Goal: Find specific page/section: Find specific page/section

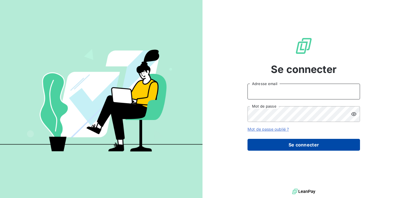
type input "[EMAIL_ADDRESS][DOMAIN_NAME]"
click at [290, 141] on button "Se connecter" at bounding box center [304, 145] width 113 height 12
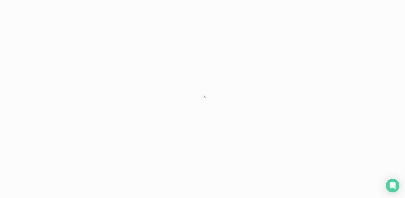
click at [283, 146] on div at bounding box center [202, 99] width 405 height 198
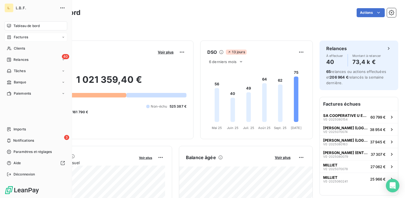
click at [24, 38] on span "Factures" at bounding box center [21, 37] width 14 height 5
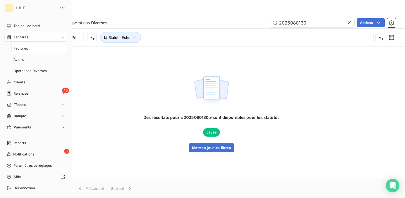
click at [26, 47] on span "Factures" at bounding box center [21, 48] width 14 height 5
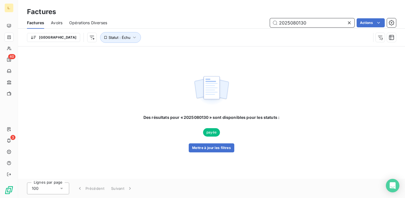
click at [283, 21] on input "2025080130" at bounding box center [312, 22] width 84 height 9
paste input "011"
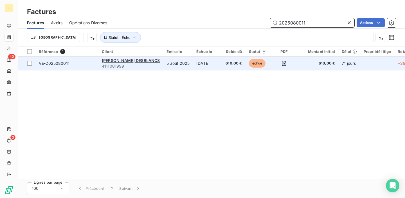
type input "2025080011"
click at [222, 67] on td "610,00 €" at bounding box center [233, 64] width 23 height 14
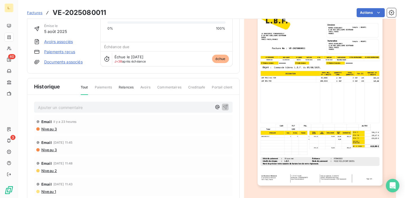
scroll to position [47, 0]
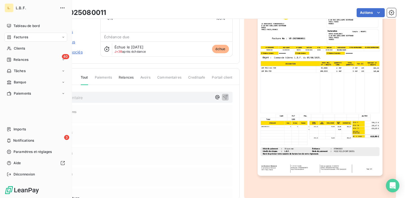
click at [8, 37] on icon at bounding box center [9, 37] width 3 height 4
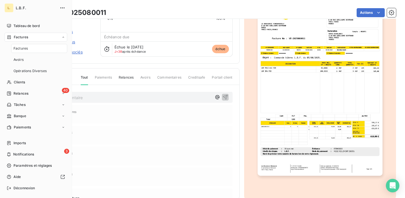
click at [23, 48] on span "Factures" at bounding box center [21, 48] width 14 height 5
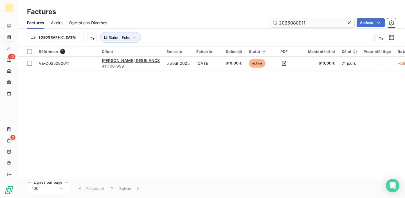
click at [287, 23] on input "2025080011" at bounding box center [312, 22] width 84 height 9
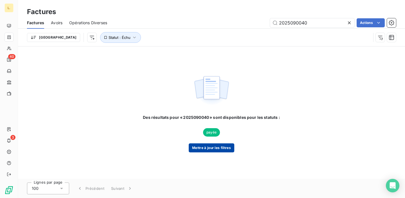
type input "2025090040"
click at [208, 152] on button "Mettre à jour les filtres" at bounding box center [212, 147] width 46 height 9
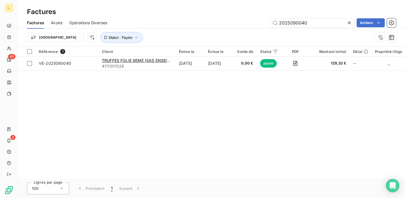
click at [349, 22] on icon at bounding box center [350, 23] width 6 height 6
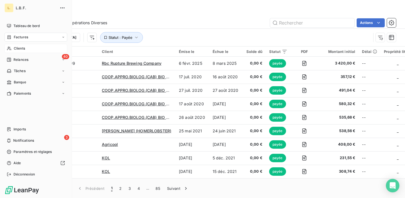
click at [12, 50] on div "Clients" at bounding box center [36, 48] width 63 height 9
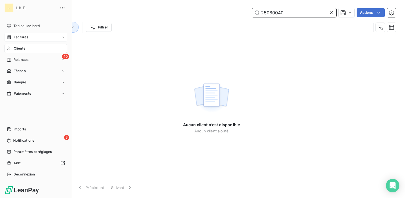
type input "25080040"
click at [10, 36] on icon at bounding box center [9, 37] width 3 height 4
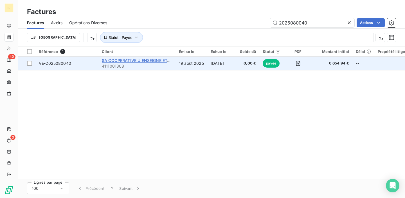
type input "2025080040"
click at [161, 61] on span "SA COOPERATIVE U ENSEIGNE ETABL. EST" at bounding box center [143, 60] width 83 height 5
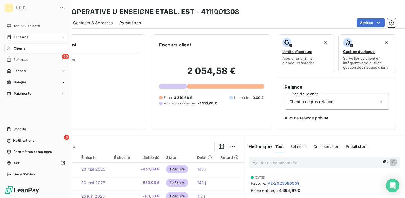
click at [11, 40] on div "Factures" at bounding box center [36, 37] width 63 height 9
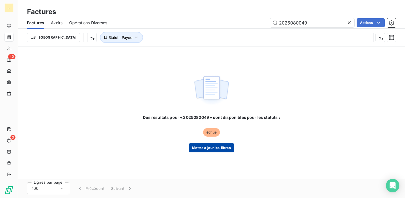
click at [216, 147] on button "Mettre à jour les filtres" at bounding box center [212, 147] width 46 height 9
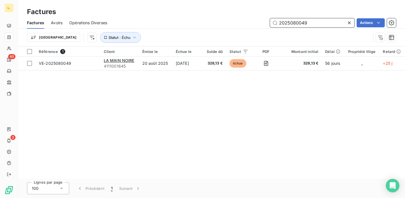
click at [304, 23] on input "2025080049" at bounding box center [312, 22] width 84 height 9
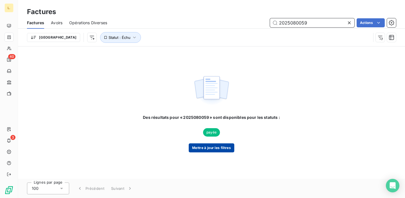
type input "2025080059"
click at [220, 148] on button "Mettre à jour les filtres" at bounding box center [212, 147] width 46 height 9
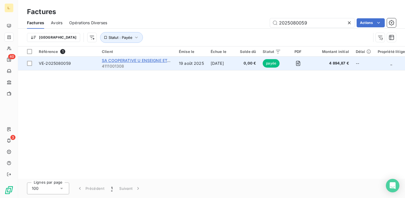
click at [161, 61] on span "SA COOPERATIVE U ENSEIGNE ETABL. EST" at bounding box center [143, 60] width 83 height 5
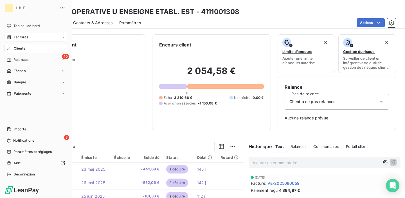
click at [12, 39] on div "Factures" at bounding box center [17, 37] width 21 height 5
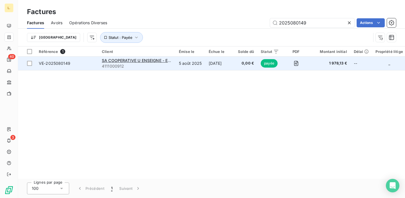
type input "2025080149"
click at [221, 61] on td "[DATE]" at bounding box center [219, 64] width 29 height 14
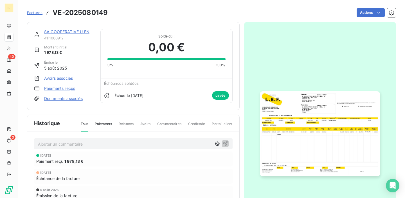
click at [293, 124] on img "button" at bounding box center [320, 133] width 120 height 85
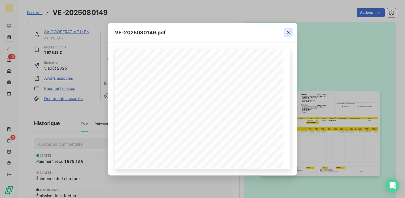
click at [289, 30] on icon "button" at bounding box center [289, 33] width 6 height 6
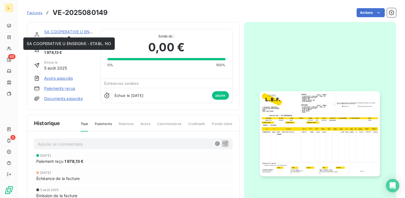
click at [62, 33] on link "SA COOPERATIVE U ENSEIGNE - ETABL. NO" at bounding box center [86, 31] width 85 height 5
